Goal: Find specific page/section: Find specific page/section

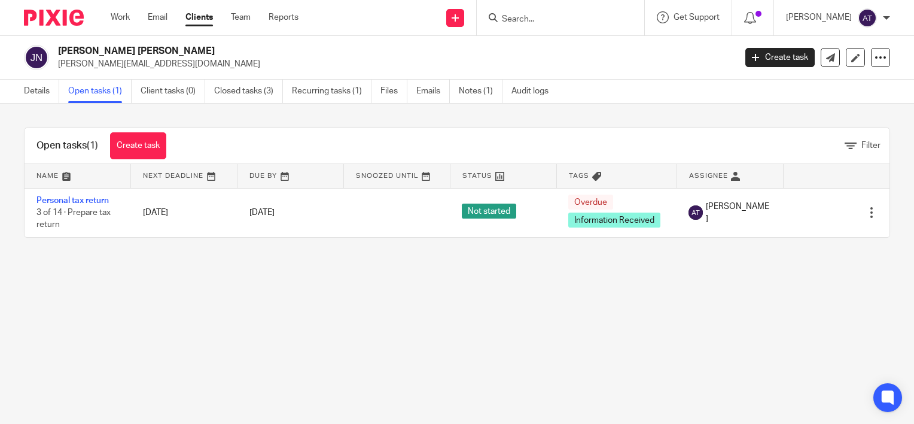
click at [555, 19] on input "Search" at bounding box center [555, 19] width 108 height 11
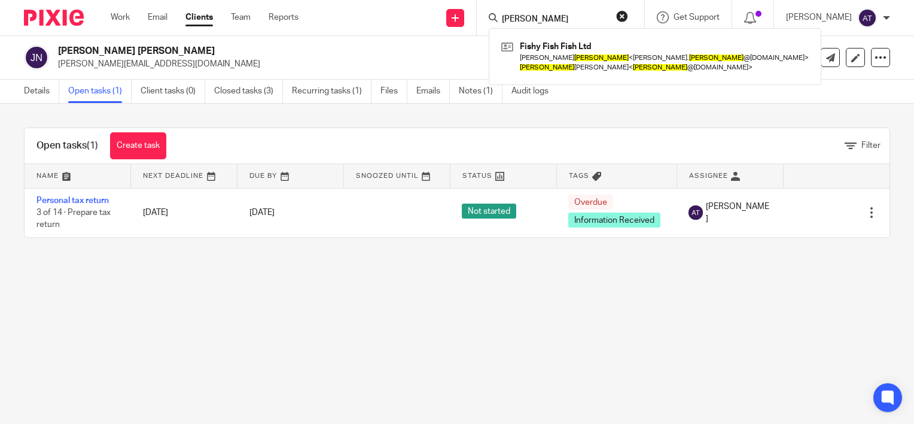
drag, startPoint x: 556, startPoint y: 19, endPoint x: 524, endPoint y: 22, distance: 32.4
click at [524, 22] on input "chris jones" at bounding box center [555, 19] width 108 height 11
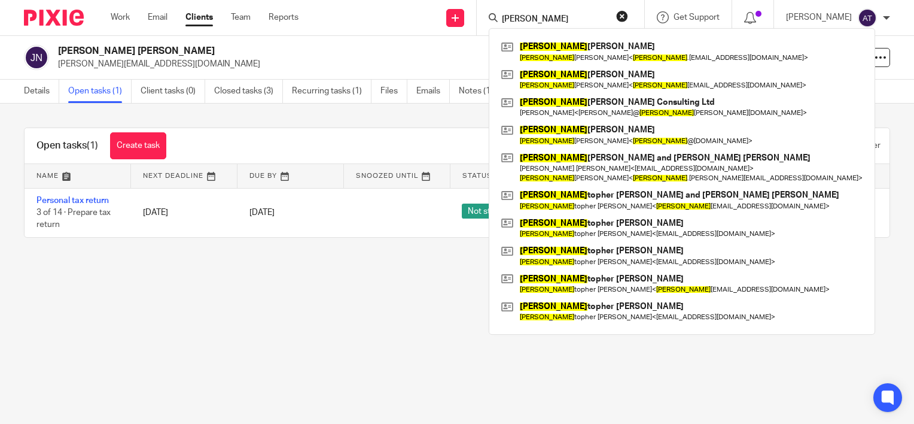
drag, startPoint x: 534, startPoint y: 18, endPoint x: 501, endPoint y: 13, distance: 33.3
click at [501, 13] on div "chris" at bounding box center [558, 17] width 139 height 15
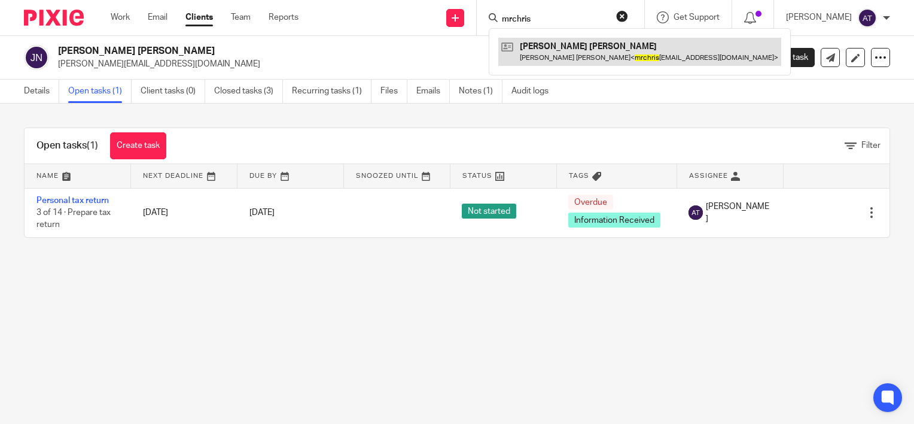
type input "mrchris"
click at [565, 54] on link at bounding box center [639, 52] width 283 height 28
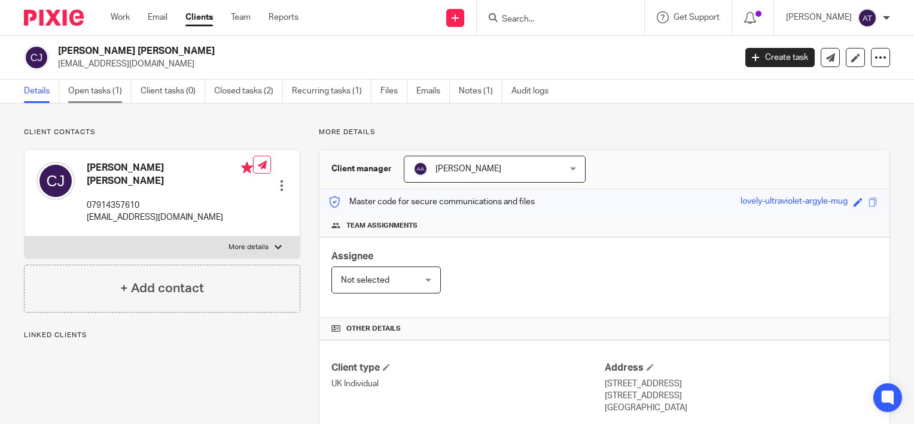
click at [117, 96] on link "Open tasks (1)" at bounding box center [99, 91] width 63 height 23
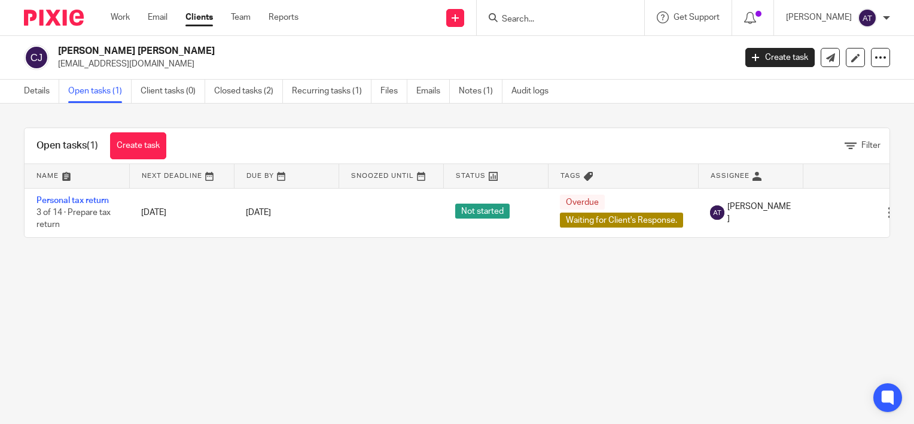
click at [543, 14] on input "Search" at bounding box center [555, 19] width 108 height 11
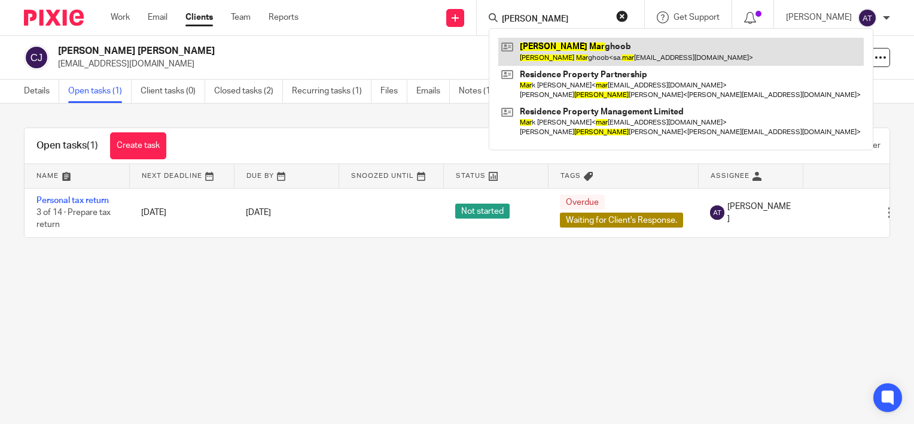
type input "[PERSON_NAME]"
click at [580, 45] on link at bounding box center [681, 52] width 366 height 28
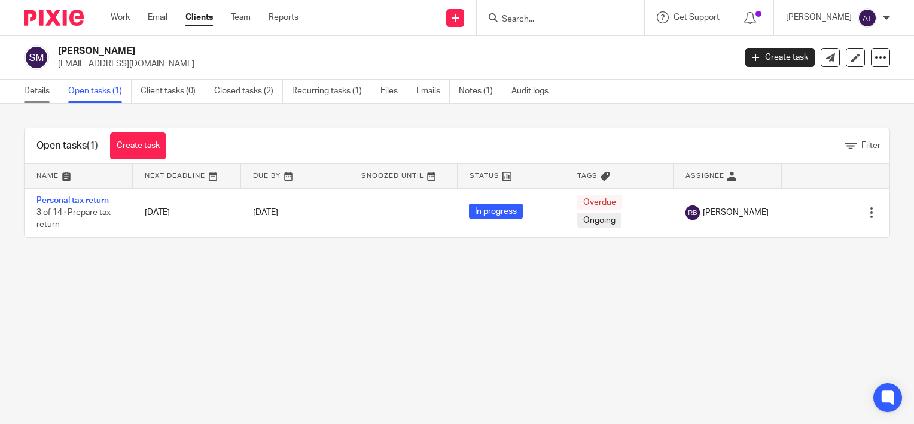
click at [35, 96] on link "Details" at bounding box center [41, 91] width 35 height 23
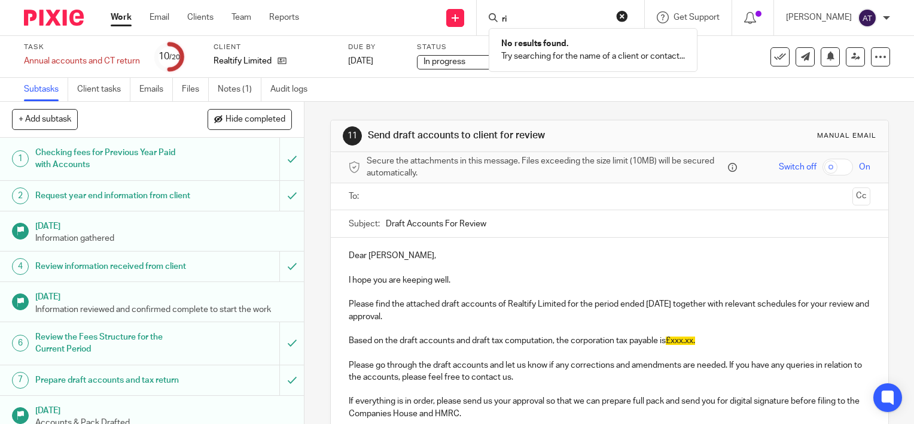
type input "r"
click at [534, 19] on input "Search" at bounding box center [555, 19] width 108 height 11
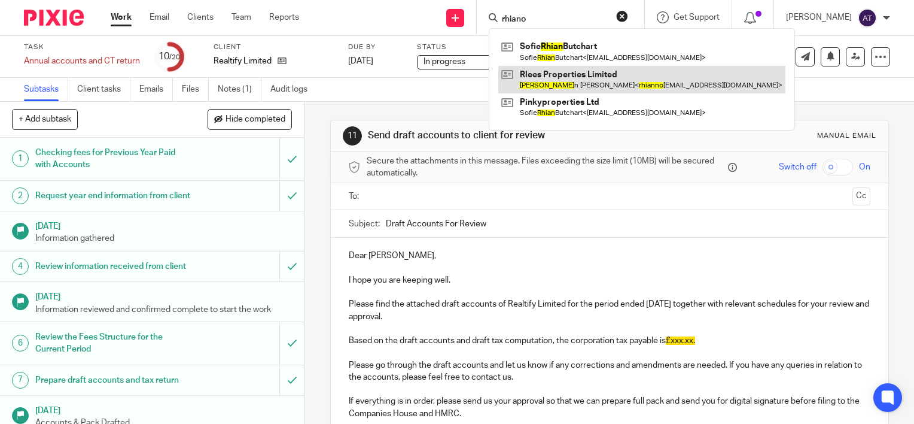
type input "rhiano"
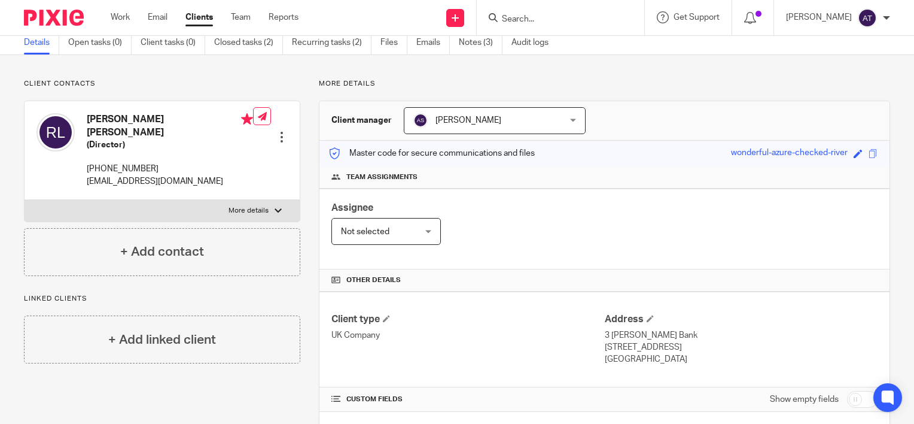
scroll to position [120, 0]
